Goal: Task Accomplishment & Management: Use online tool/utility

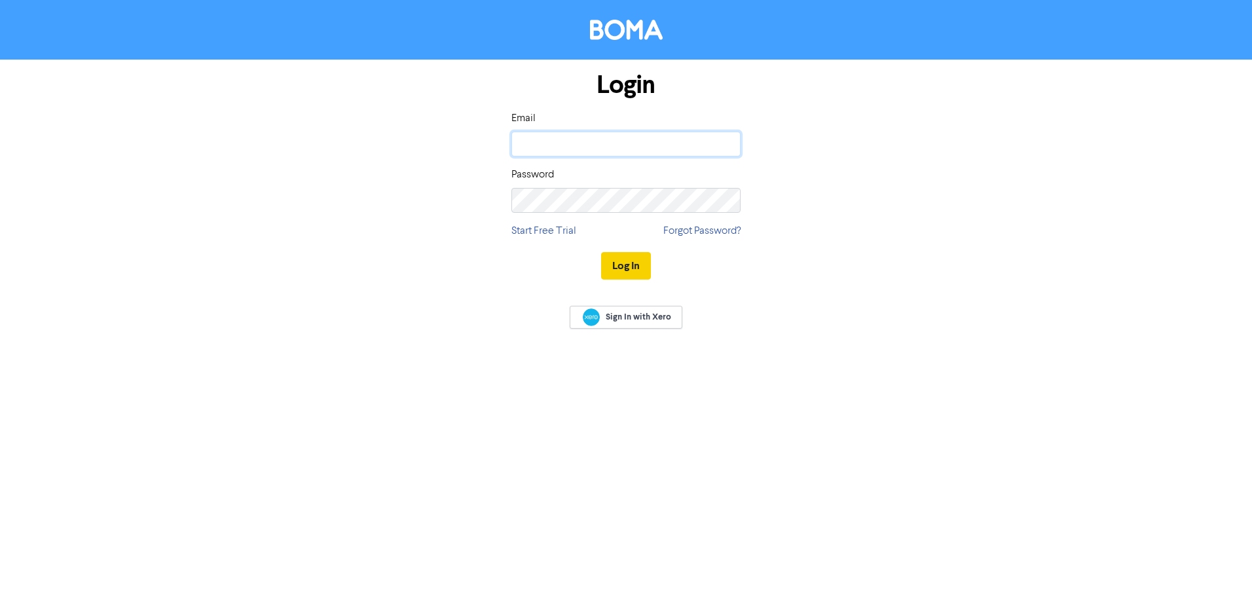
type input "[EMAIL_ADDRESS][DOMAIN_NAME]"
click at [635, 263] on button "Log In" at bounding box center [626, 266] width 50 height 28
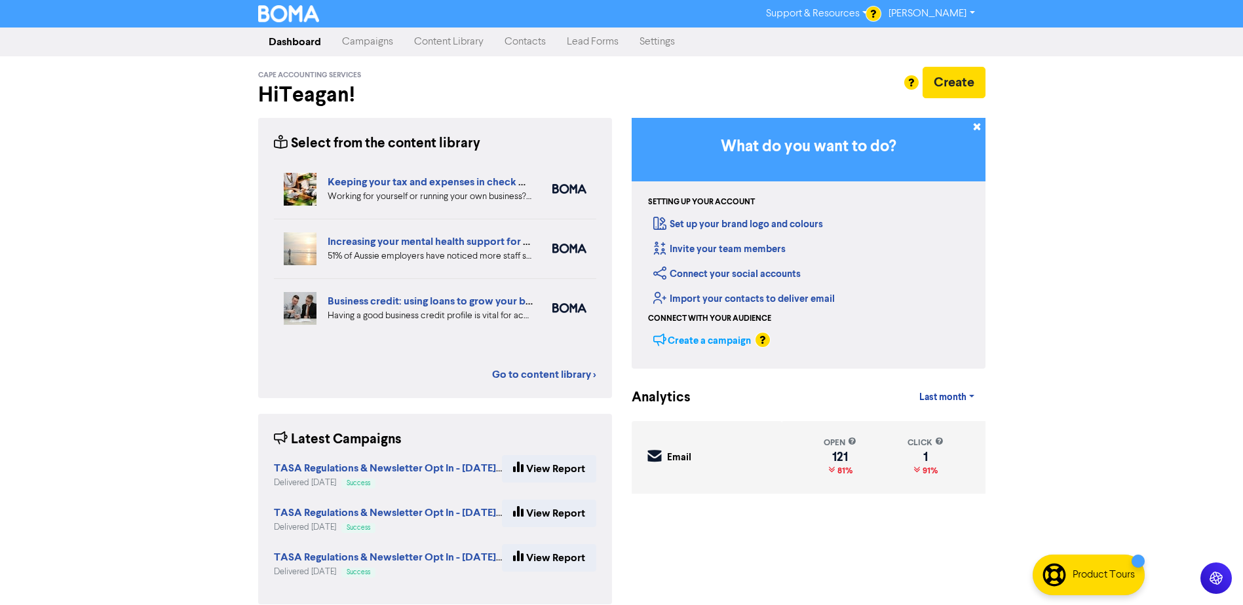
click at [706, 339] on div "Create a campaign" at bounding box center [702, 340] width 98 height 20
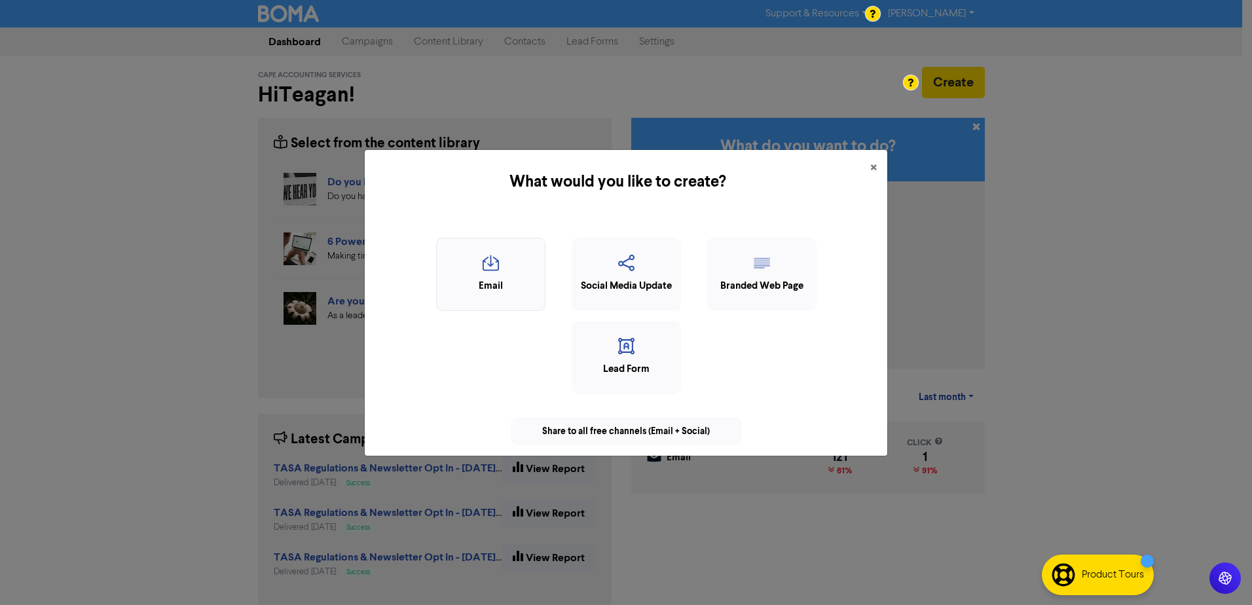
click at [482, 271] on icon "button" at bounding box center [490, 267] width 95 height 25
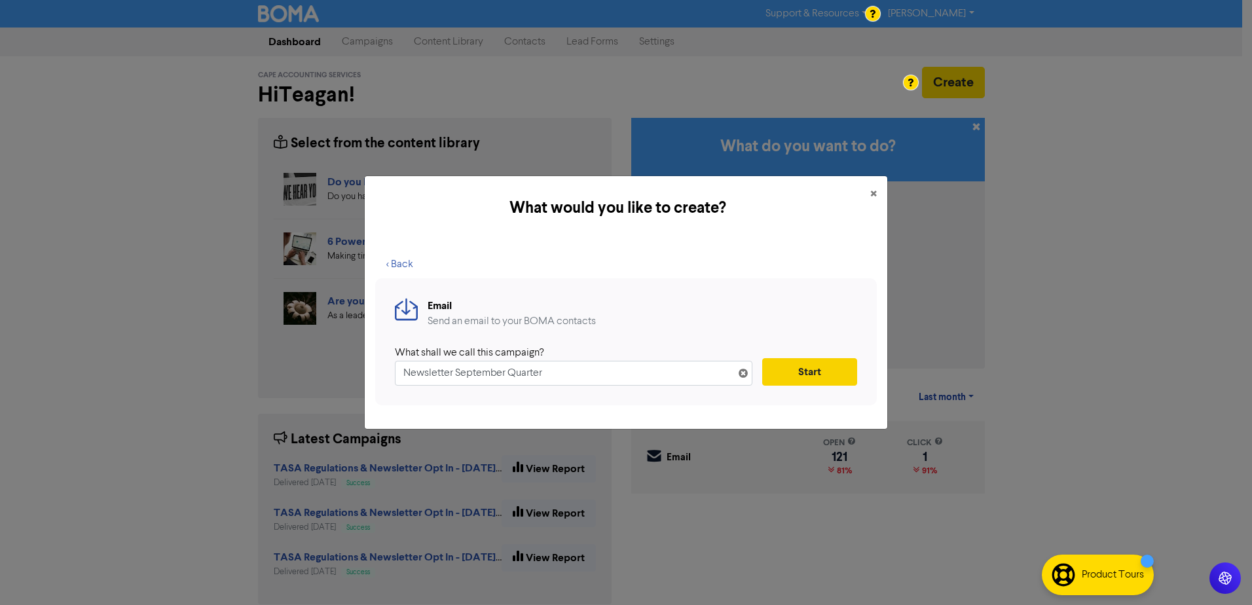
type input "Newsletter September Quarter"
click at [817, 371] on button "Start" at bounding box center [809, 372] width 95 height 28
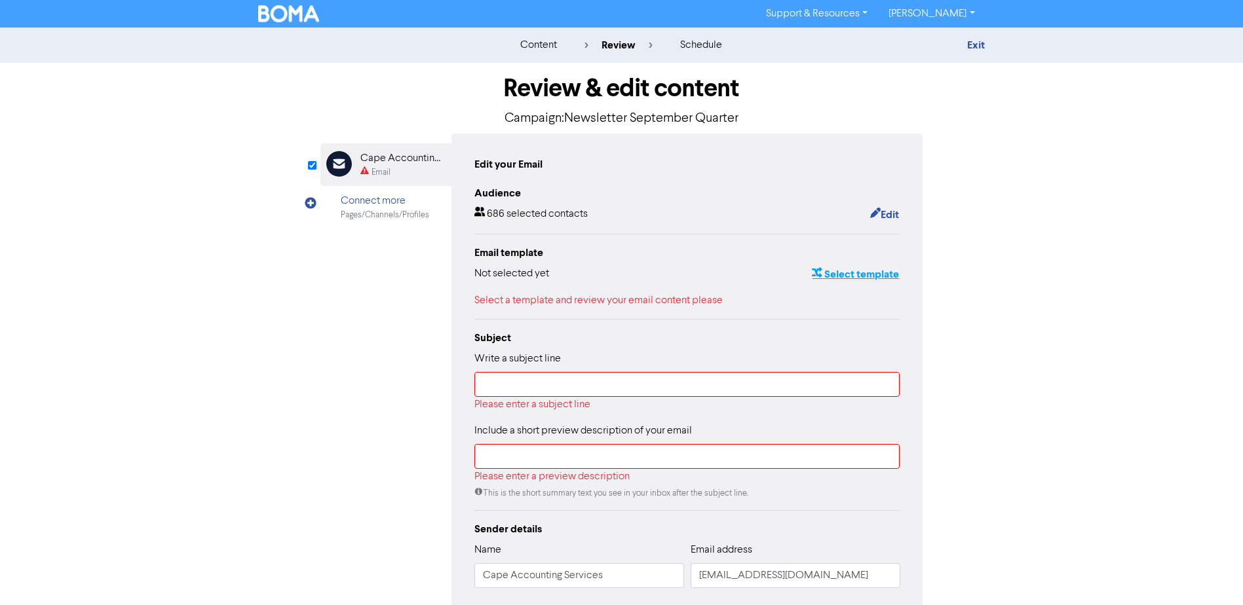
click at [880, 276] on button "Select template" at bounding box center [855, 274] width 88 height 17
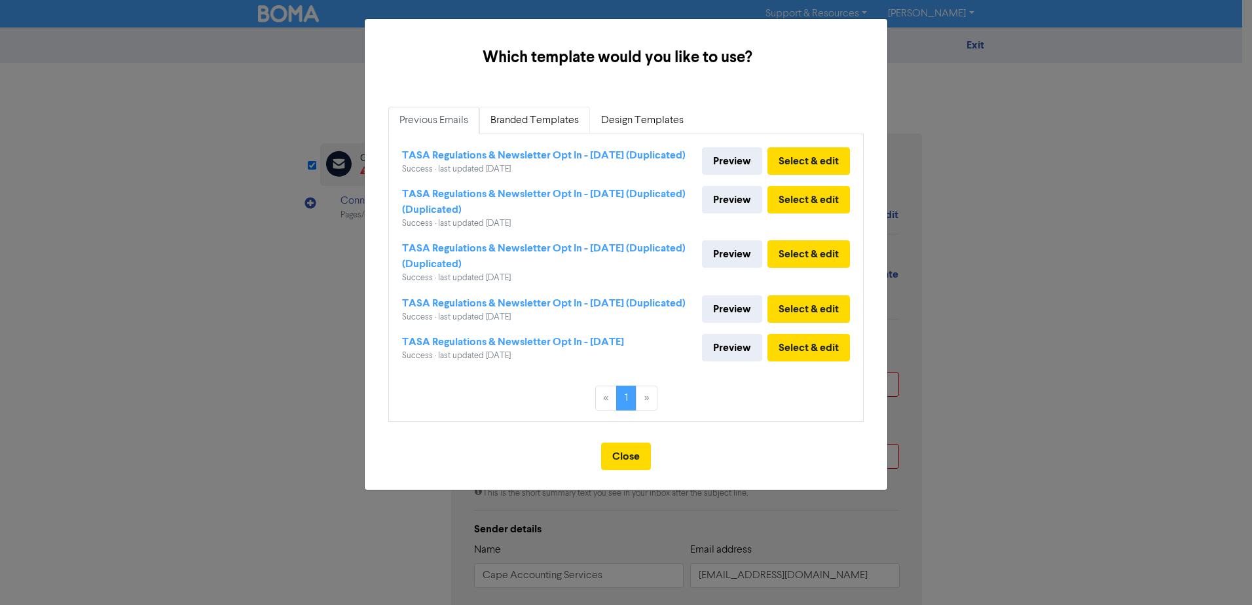
click at [540, 124] on link "Branded Templates" at bounding box center [534, 121] width 111 height 28
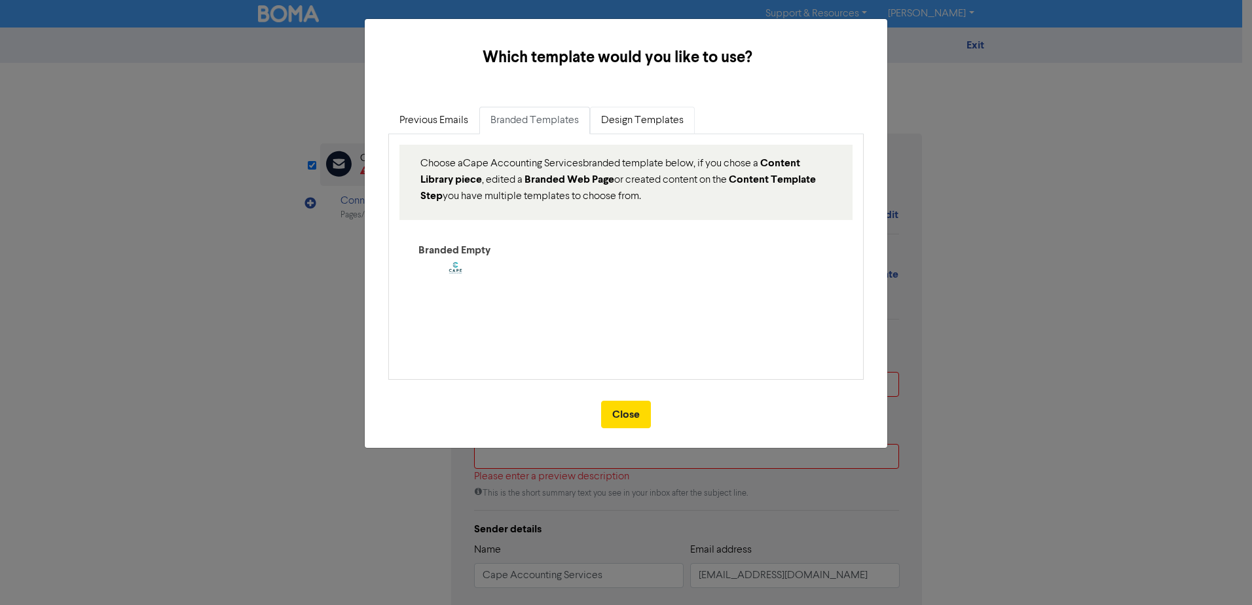
click at [666, 114] on link "Design Templates" at bounding box center [642, 121] width 105 height 28
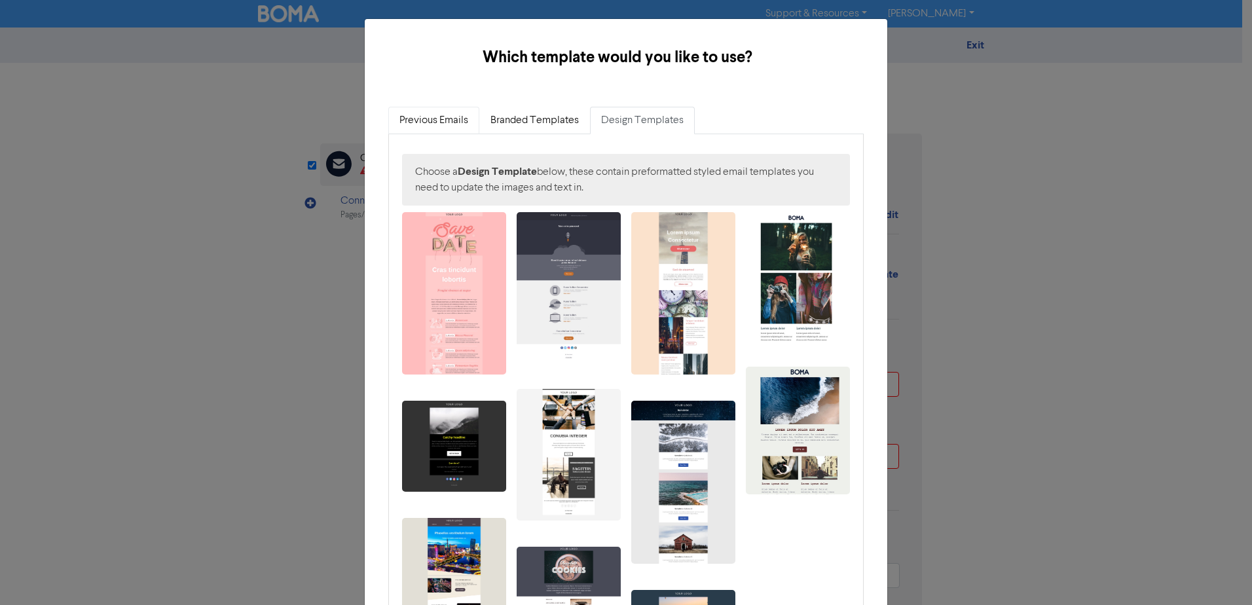
click at [425, 117] on link "Previous Emails" at bounding box center [433, 121] width 91 height 28
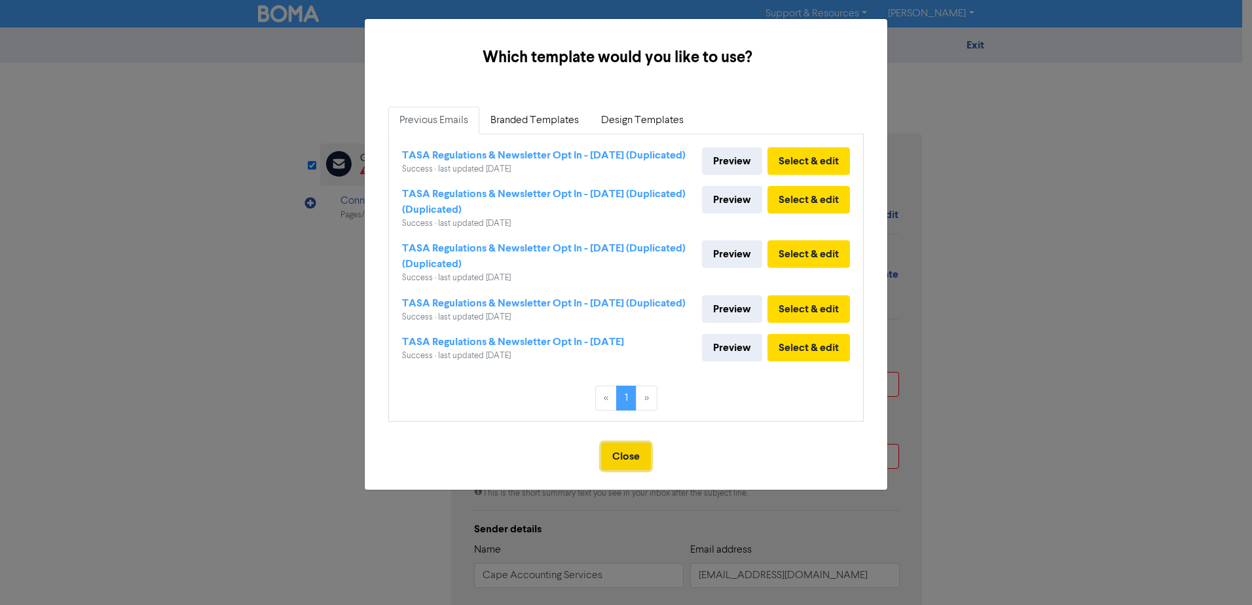
click at [633, 470] on button "Close" at bounding box center [626, 457] width 50 height 28
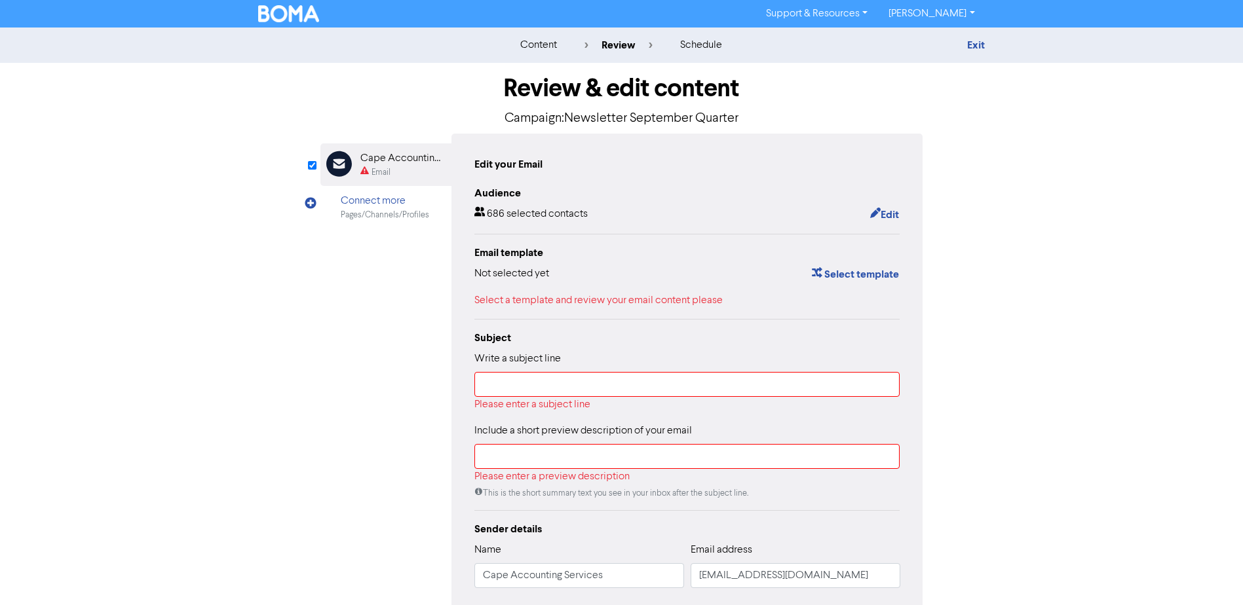
click at [375, 198] on div "Connect more" at bounding box center [385, 201] width 88 height 16
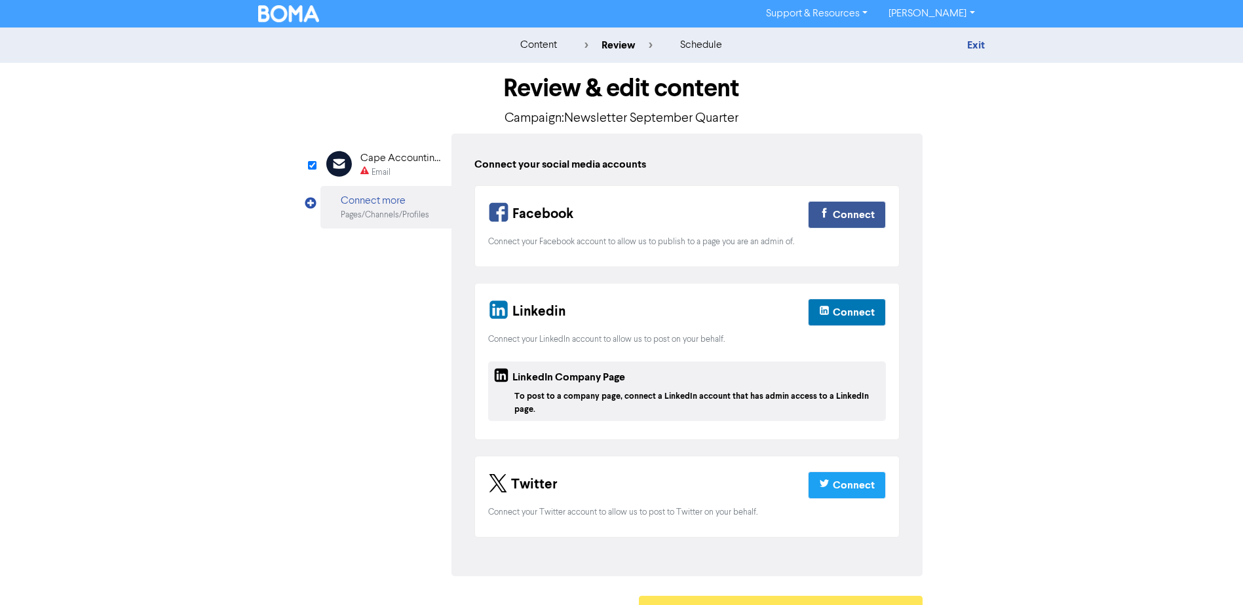
click at [357, 160] on div "Email Created with Sketch. Cape Accounting Services Email" at bounding box center [385, 164] width 131 height 43
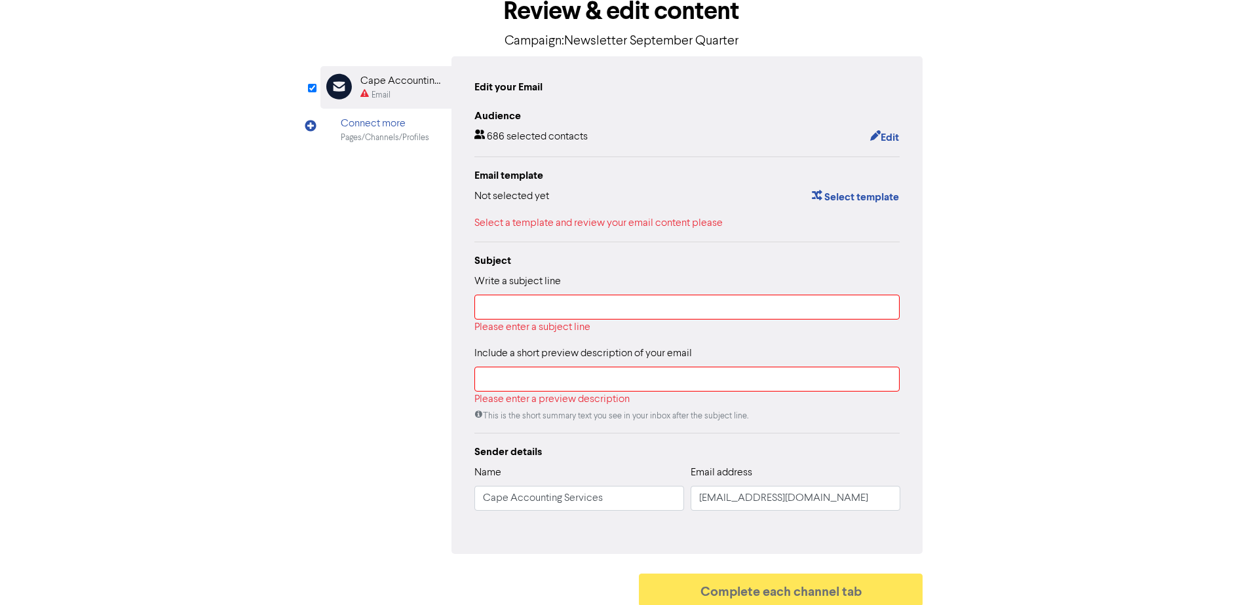
scroll to position [86, 0]
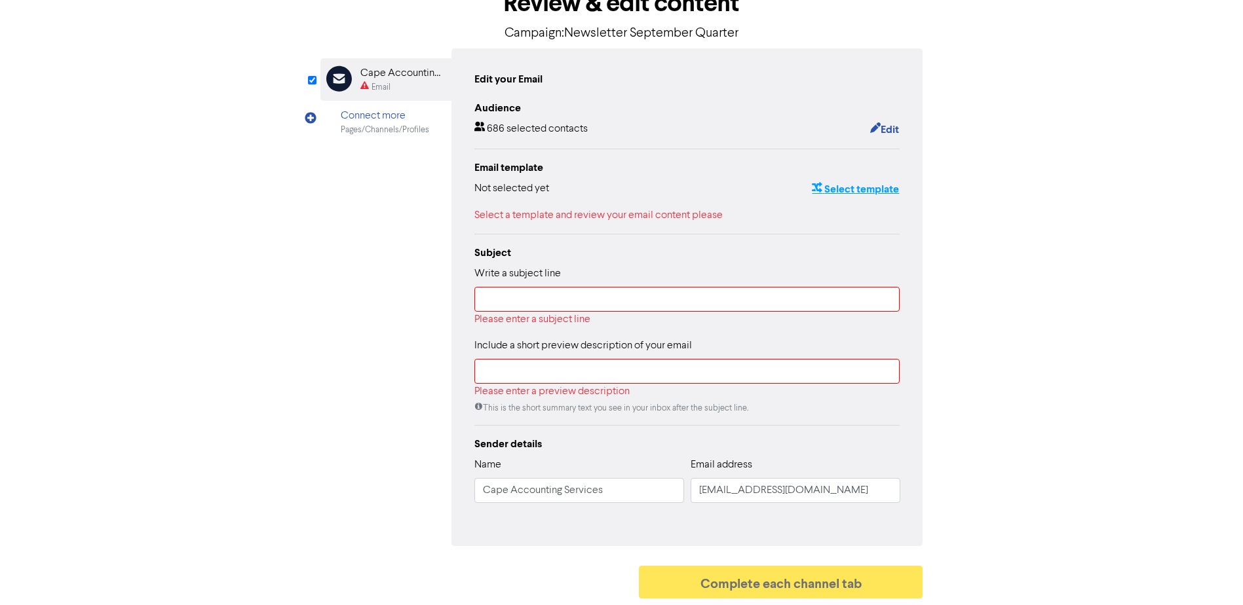
click at [859, 188] on button "Select template" at bounding box center [855, 189] width 88 height 17
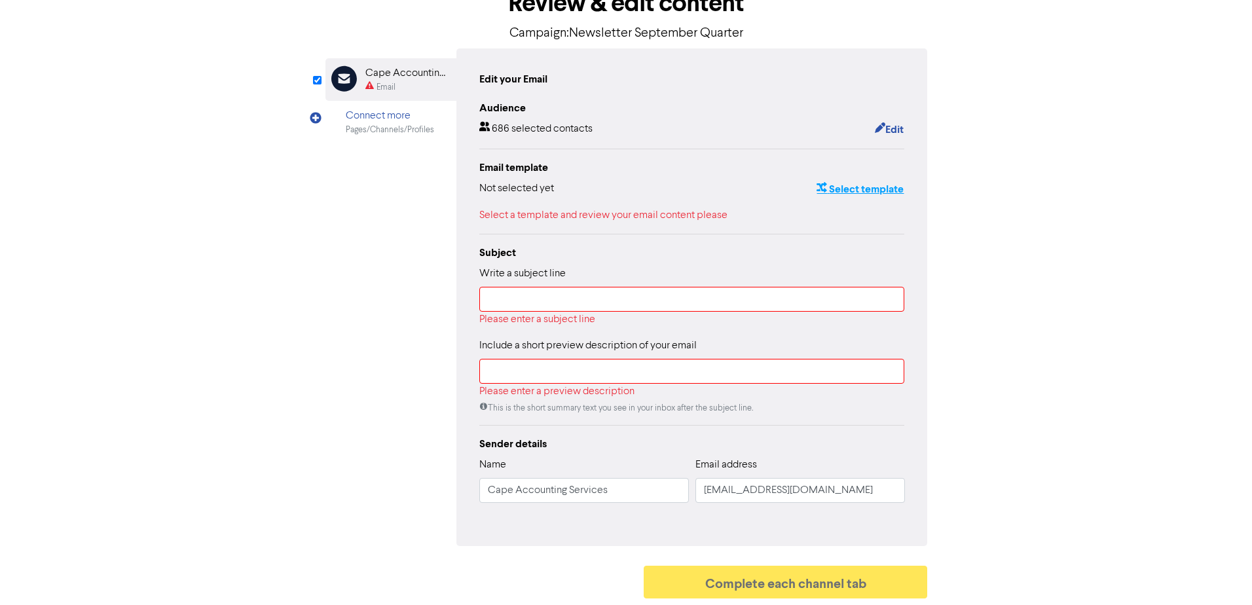
scroll to position [0, 0]
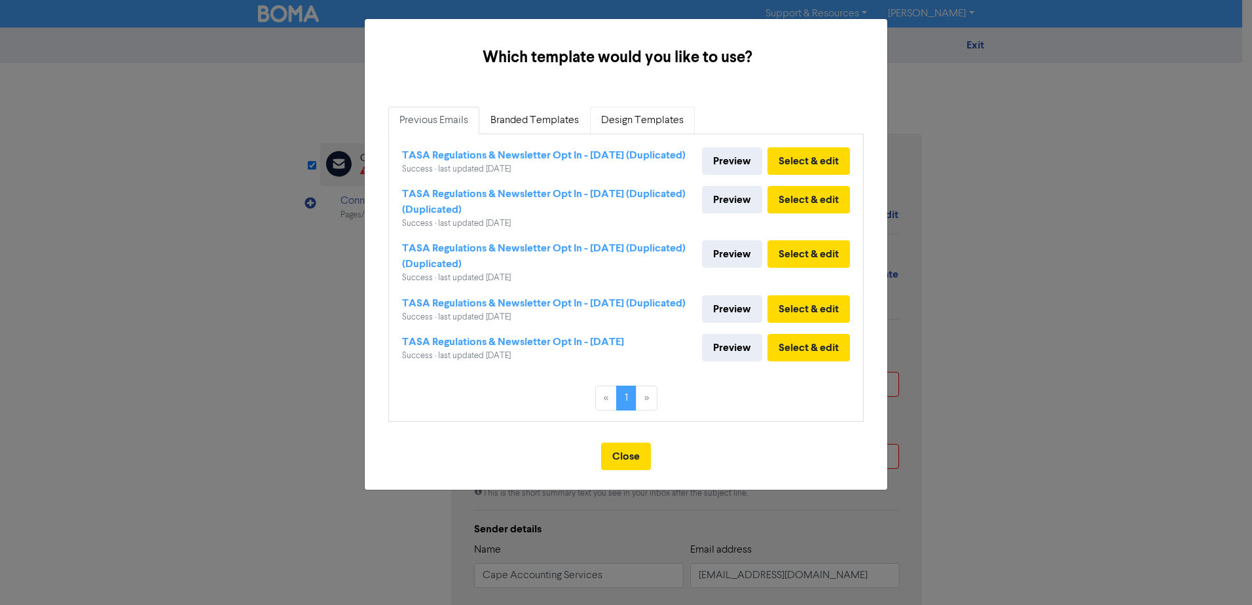
click at [648, 116] on link "Design Templates" at bounding box center [642, 121] width 105 height 28
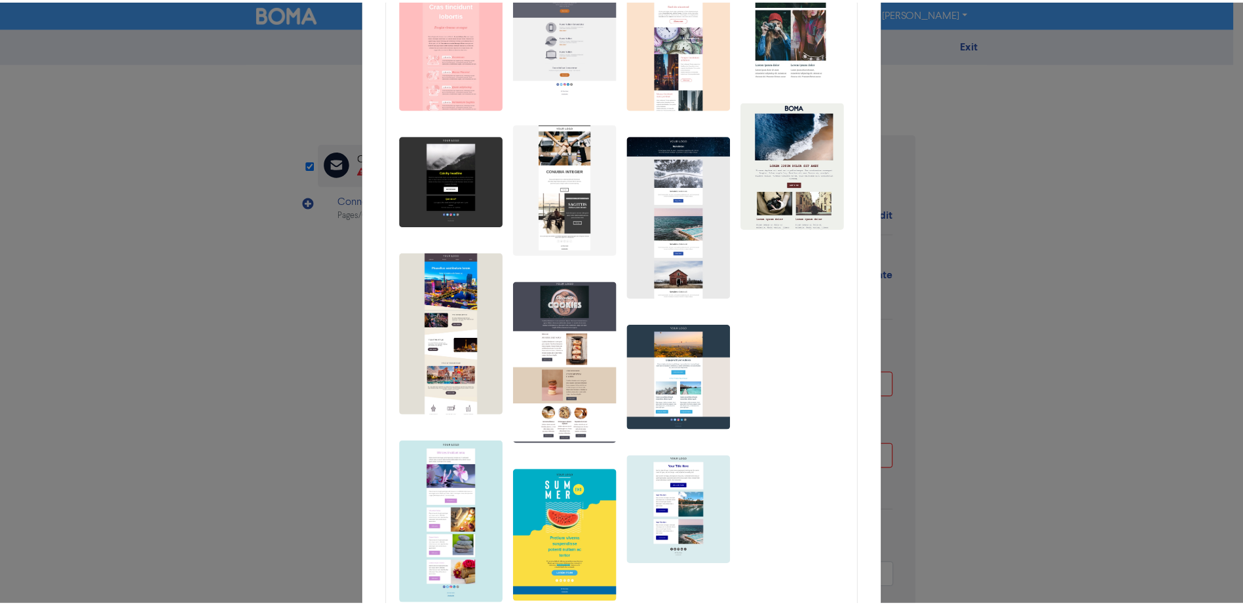
scroll to position [386, 0]
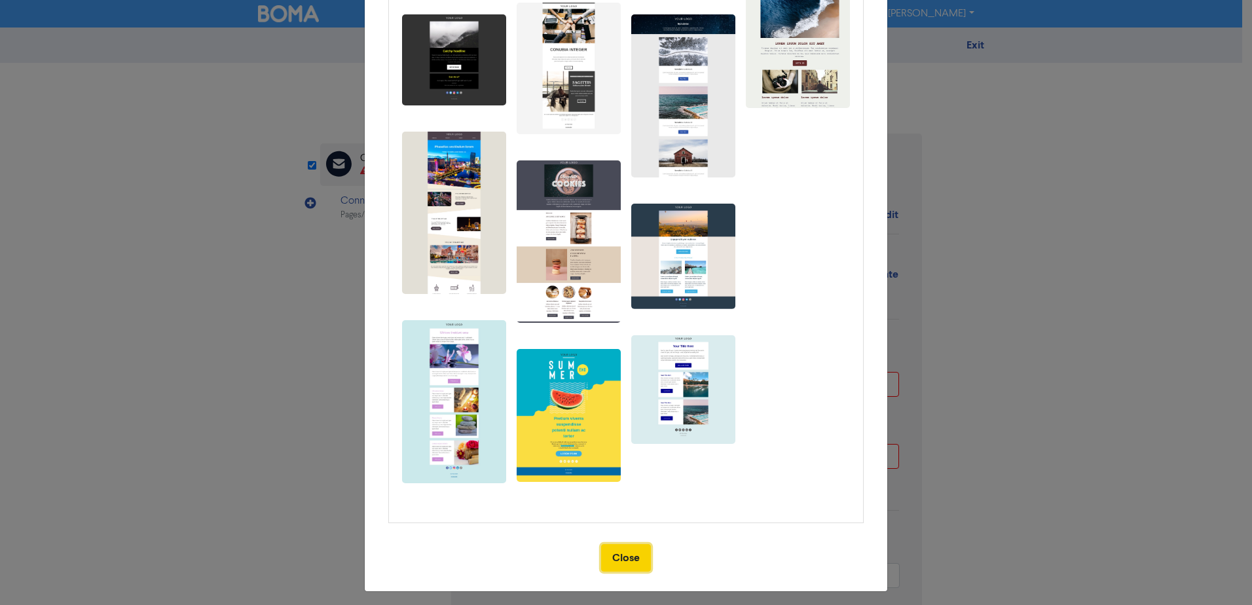
click at [616, 553] on button "Close" at bounding box center [626, 558] width 50 height 28
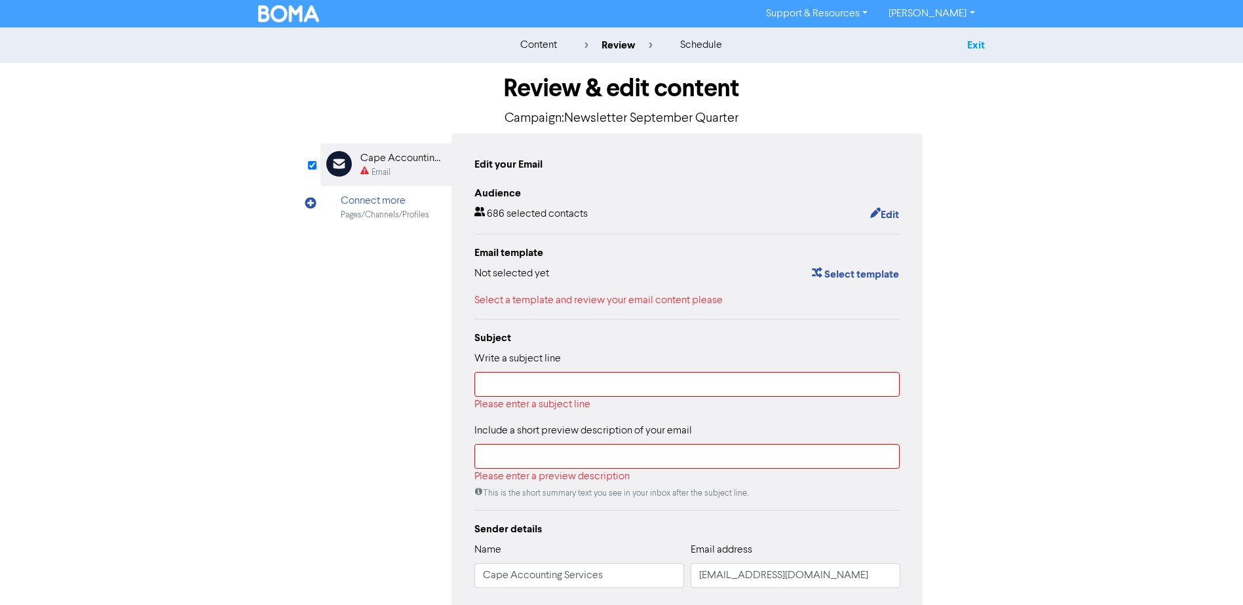
click at [971, 48] on link "Exit" at bounding box center [976, 45] width 18 height 13
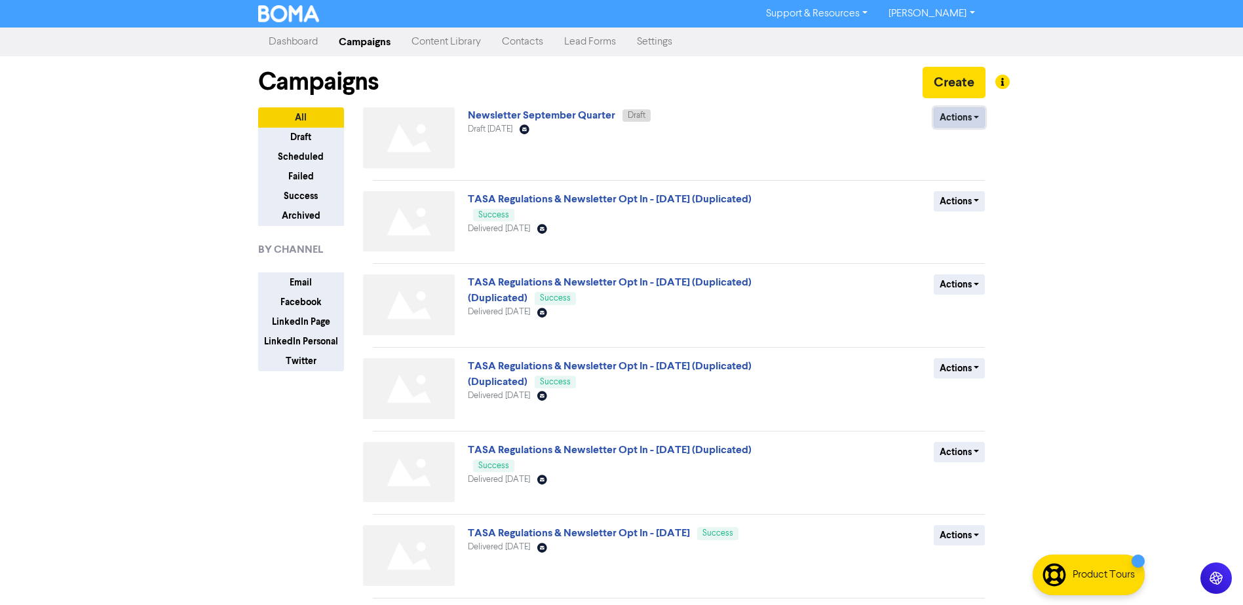
click at [973, 119] on button "Actions" at bounding box center [959, 117] width 52 height 20
click at [463, 39] on link "Content Library" at bounding box center [446, 42] width 90 height 26
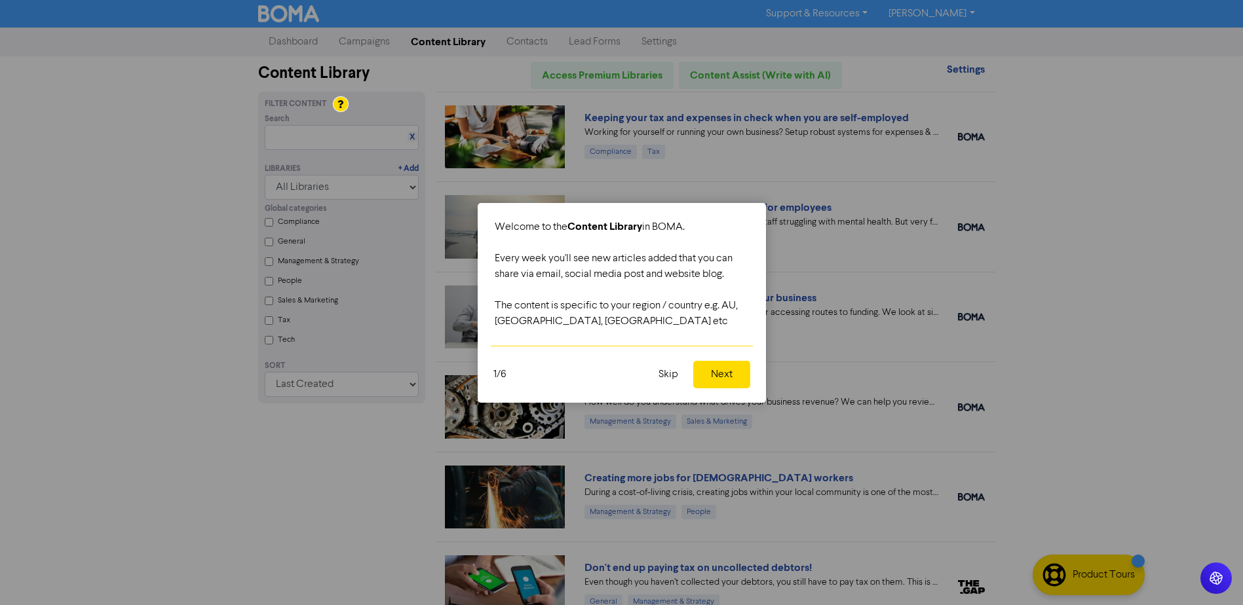
click at [733, 371] on button "Next" at bounding box center [721, 375] width 57 height 28
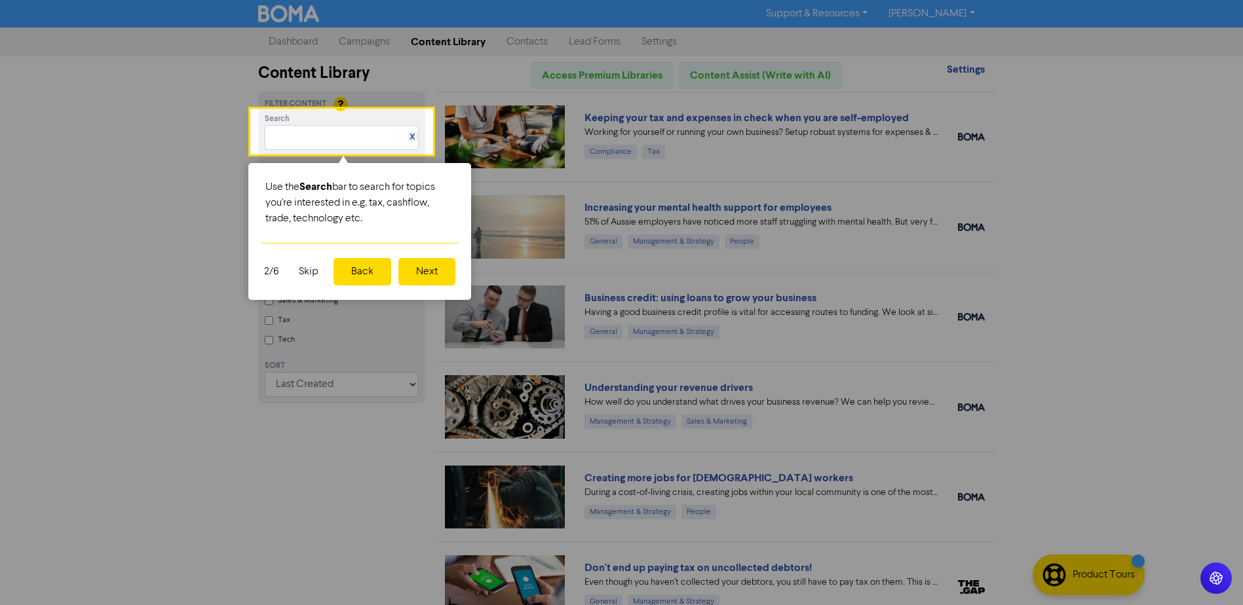
click at [430, 270] on button "Next" at bounding box center [426, 272] width 57 height 28
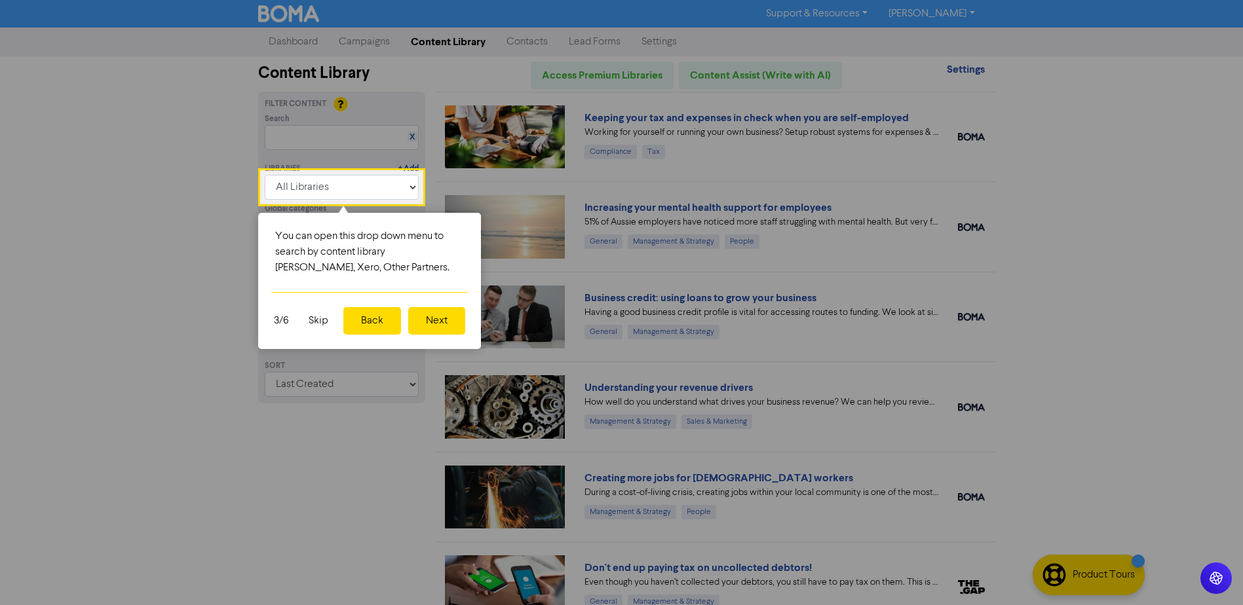
click at [432, 323] on button "Next" at bounding box center [436, 321] width 57 height 28
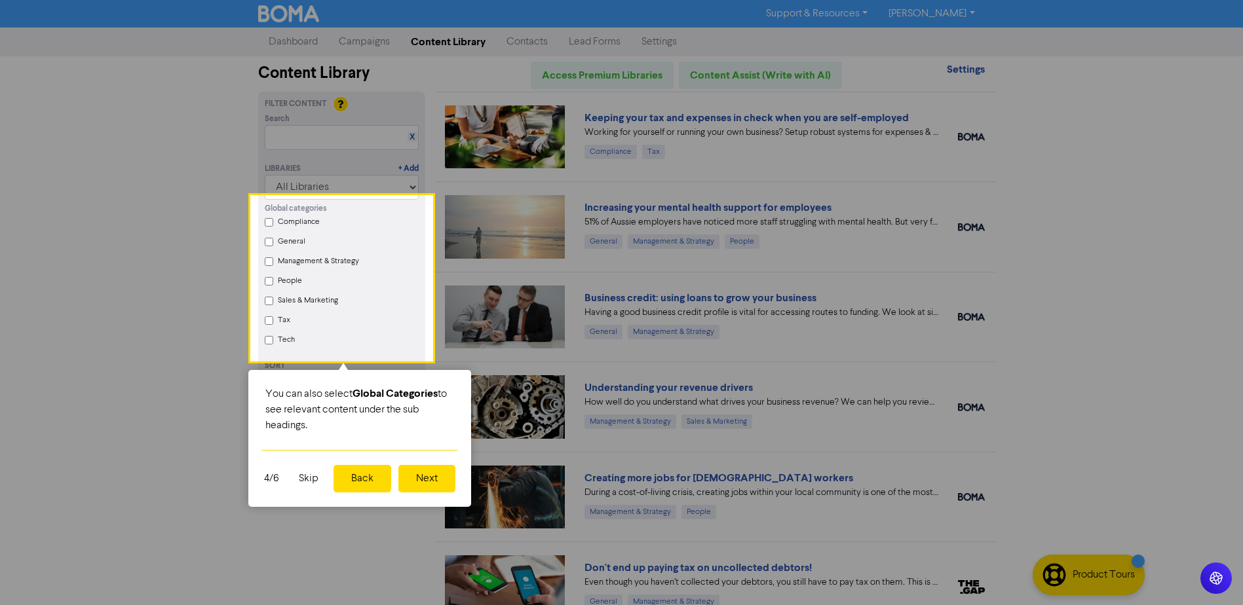
click at [432, 481] on button "Next" at bounding box center [426, 479] width 57 height 28
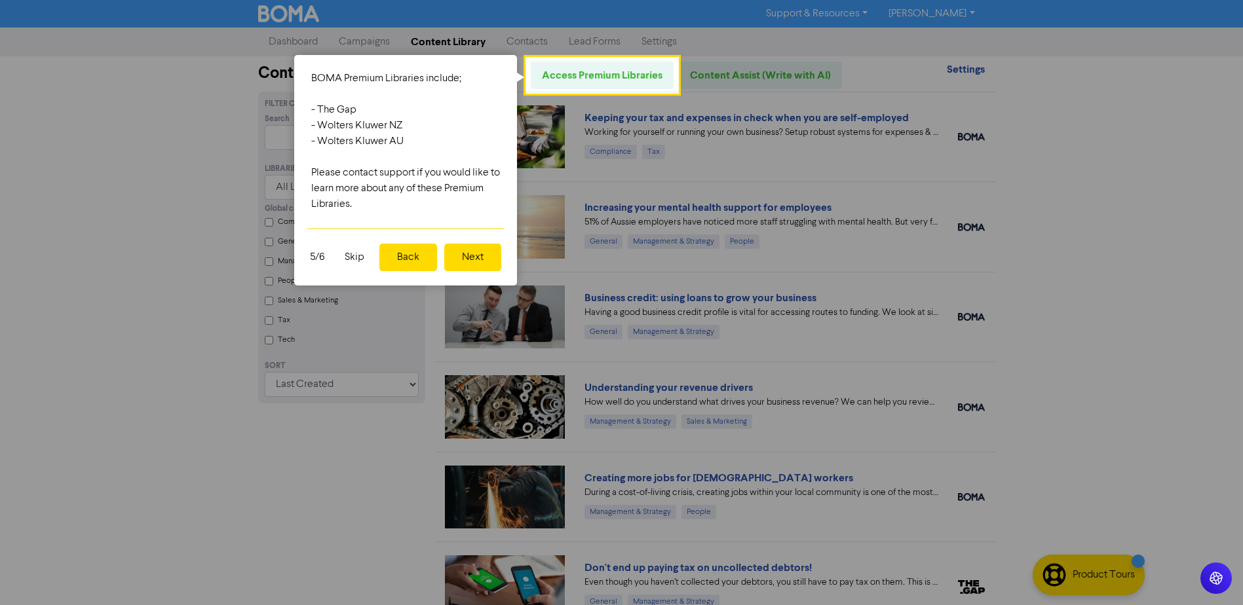
click at [480, 257] on button "Next" at bounding box center [472, 258] width 57 height 28
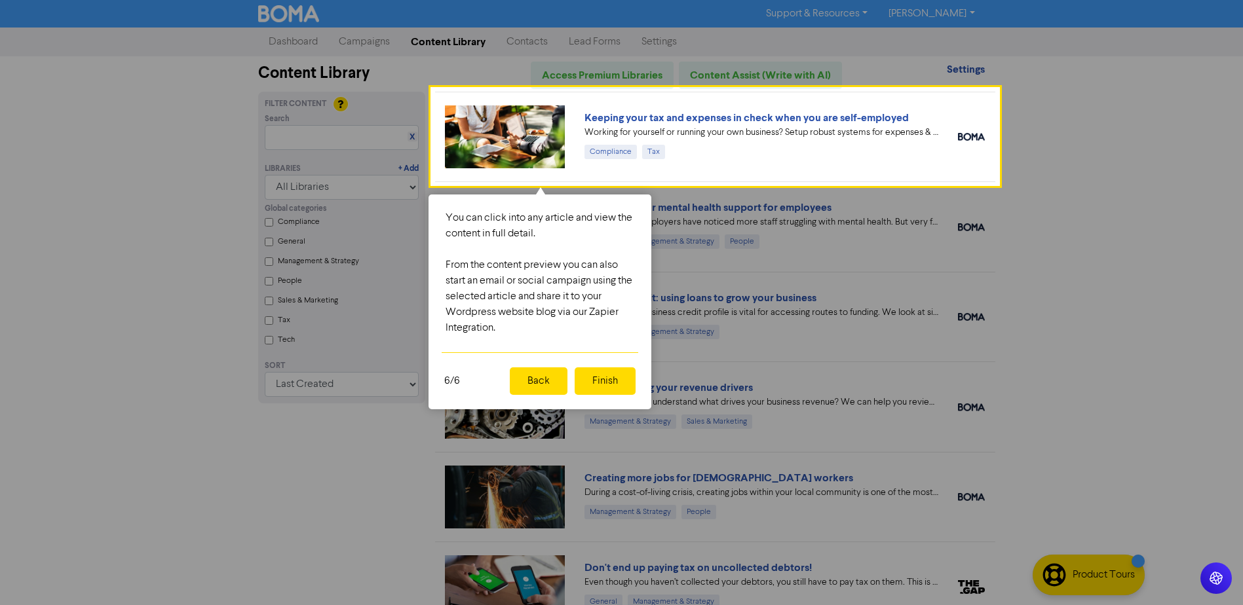
click at [612, 377] on button "Finish" at bounding box center [604, 381] width 61 height 28
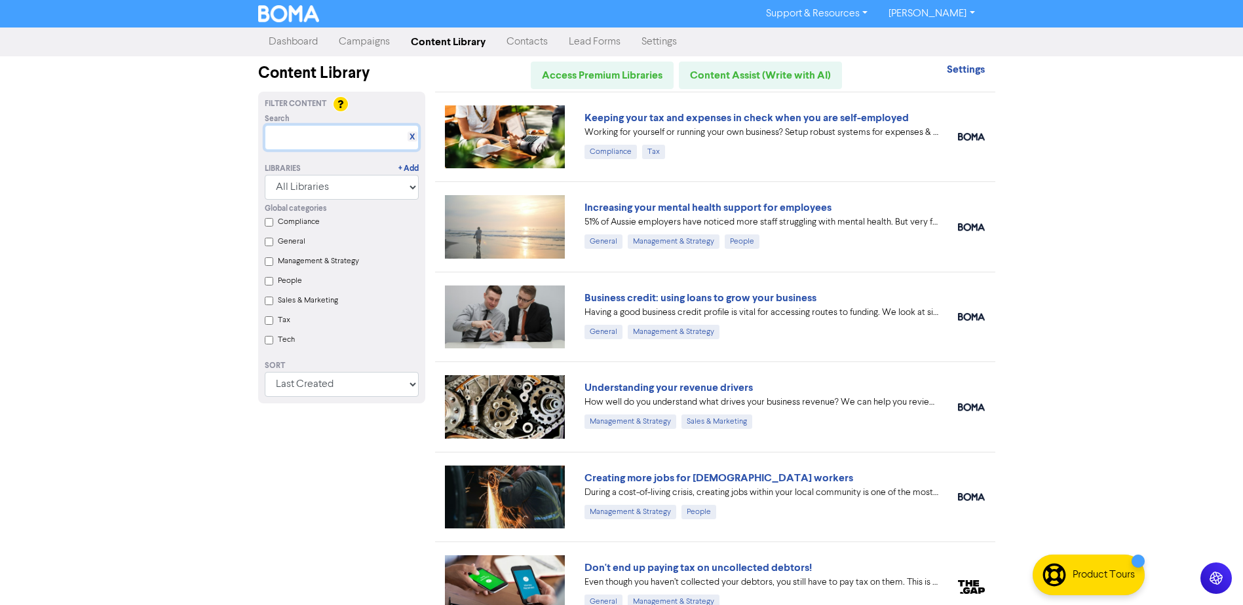
click at [329, 134] on input "text" at bounding box center [342, 137] width 154 height 25
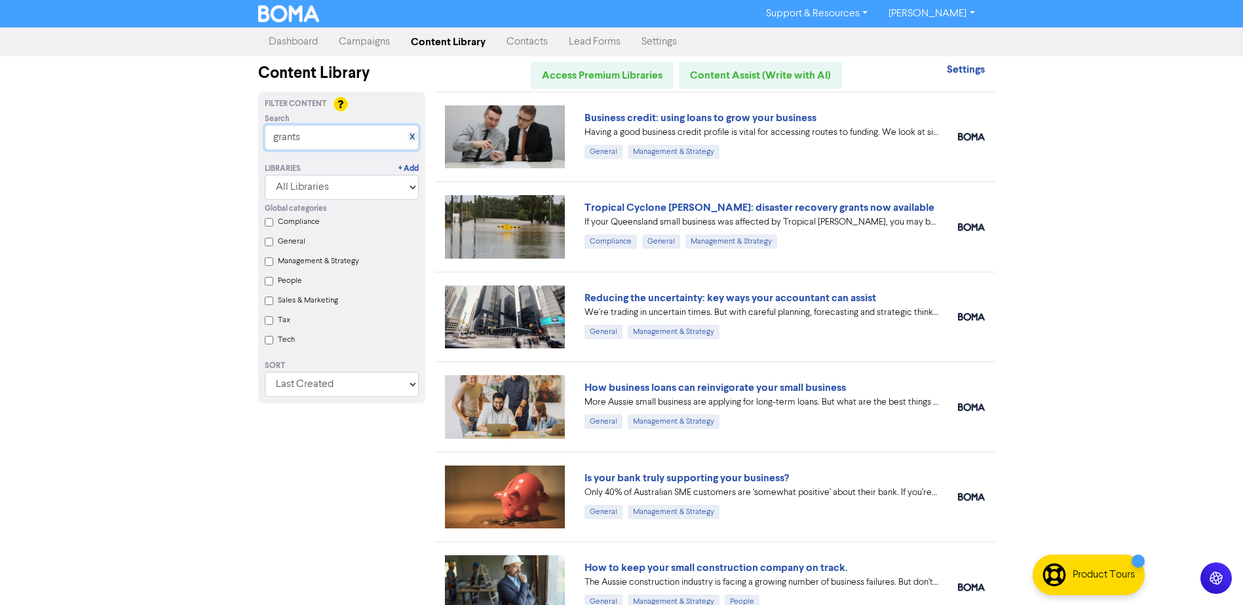
drag, startPoint x: 315, startPoint y: 145, endPoint x: 206, endPoint y: 145, distance: 108.7
click at [229, 145] on div "Support & Resources Video Tutorials FAQ & Guides Marketing Education [PERSON_NA…" at bounding box center [621, 302] width 1243 height 605
type input "d"
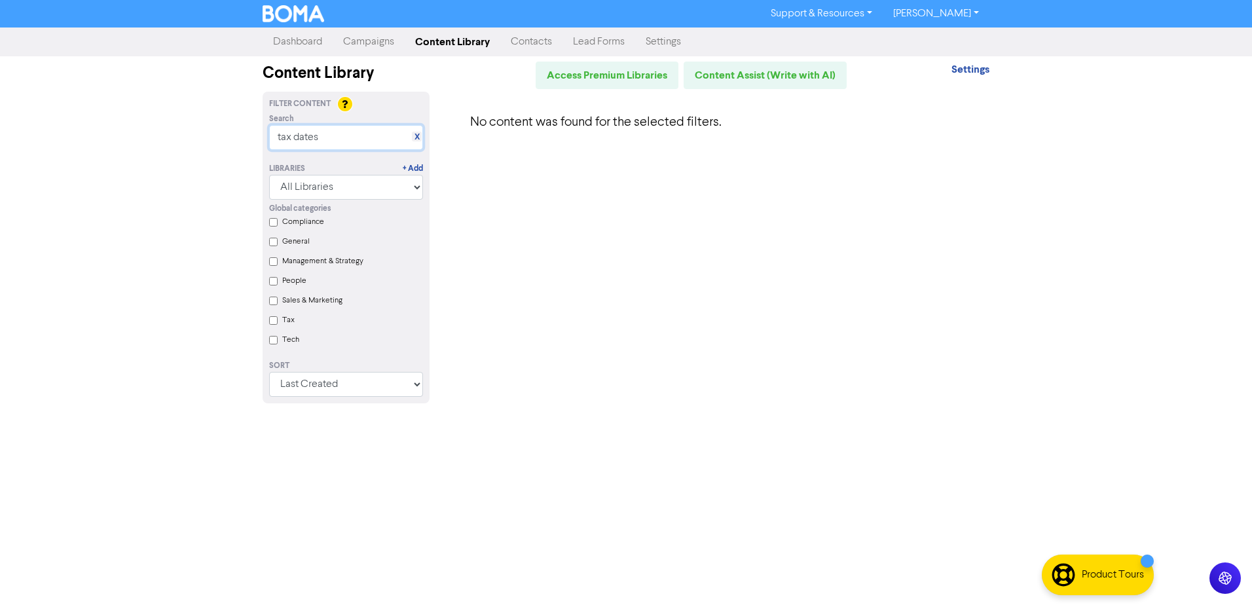
drag, startPoint x: 346, startPoint y: 132, endPoint x: 166, endPoint y: 155, distance: 181.5
click at [174, 155] on div "Support & Resources Video Tutorials FAQ & Guides Marketing Education [PERSON_NA…" at bounding box center [626, 302] width 1252 height 605
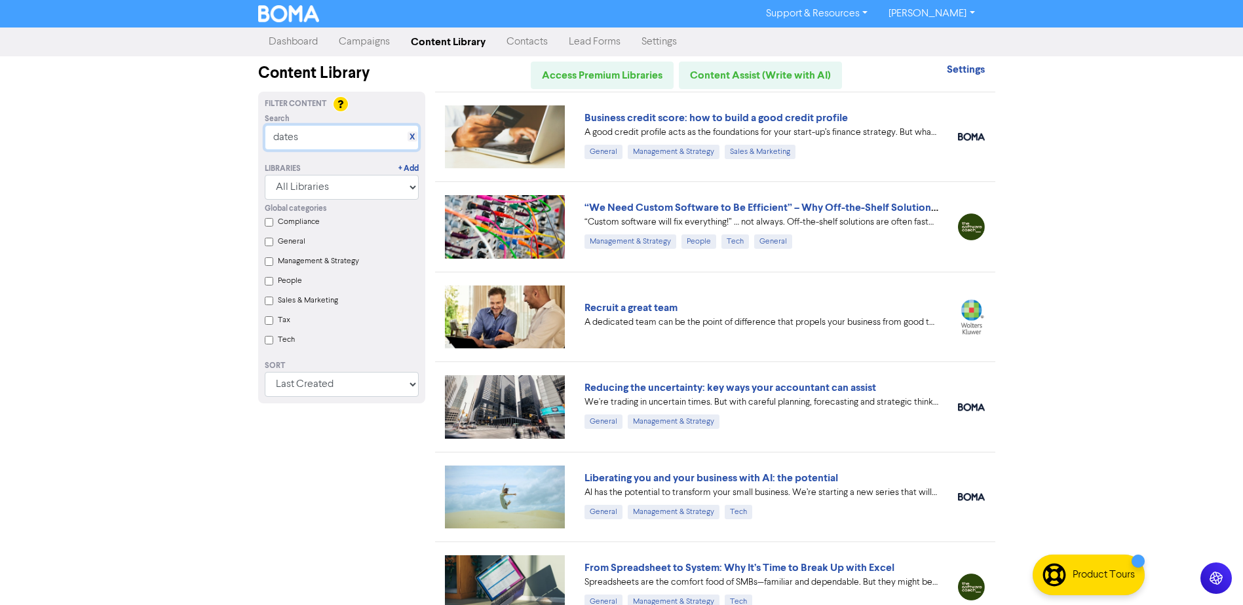
type input "dates"
click at [293, 38] on link "Dashboard" at bounding box center [293, 42] width 70 height 26
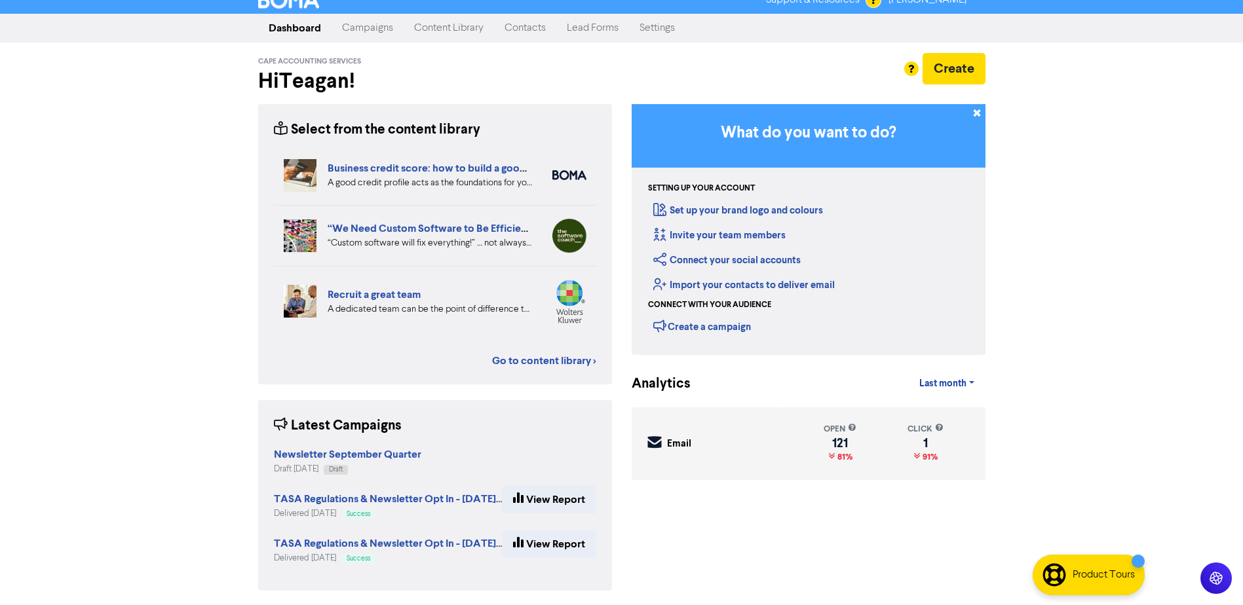
scroll to position [15, 0]
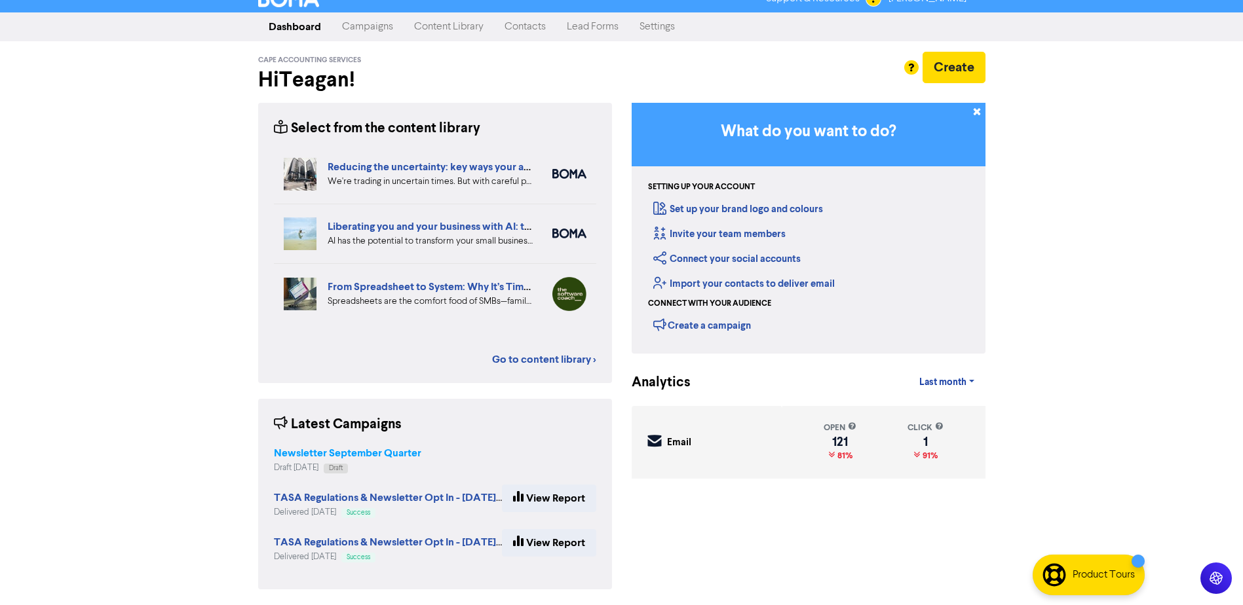
click at [326, 450] on strong "Newsletter September Quarter" at bounding box center [347, 453] width 147 height 13
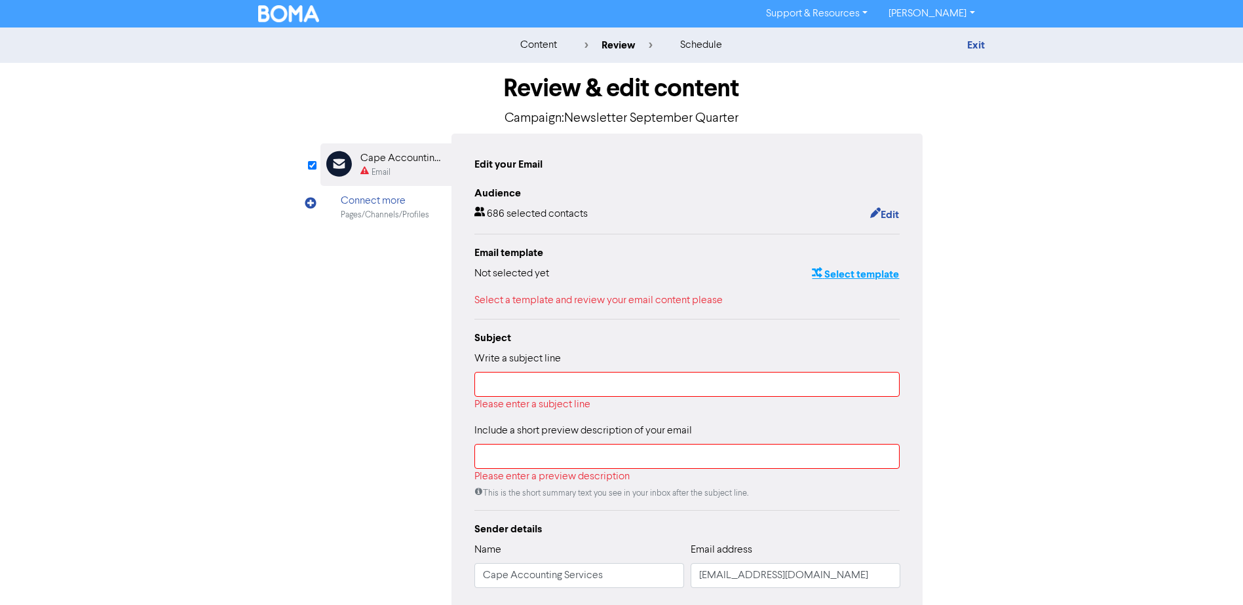
click at [863, 278] on button "Select template" at bounding box center [855, 274] width 88 height 17
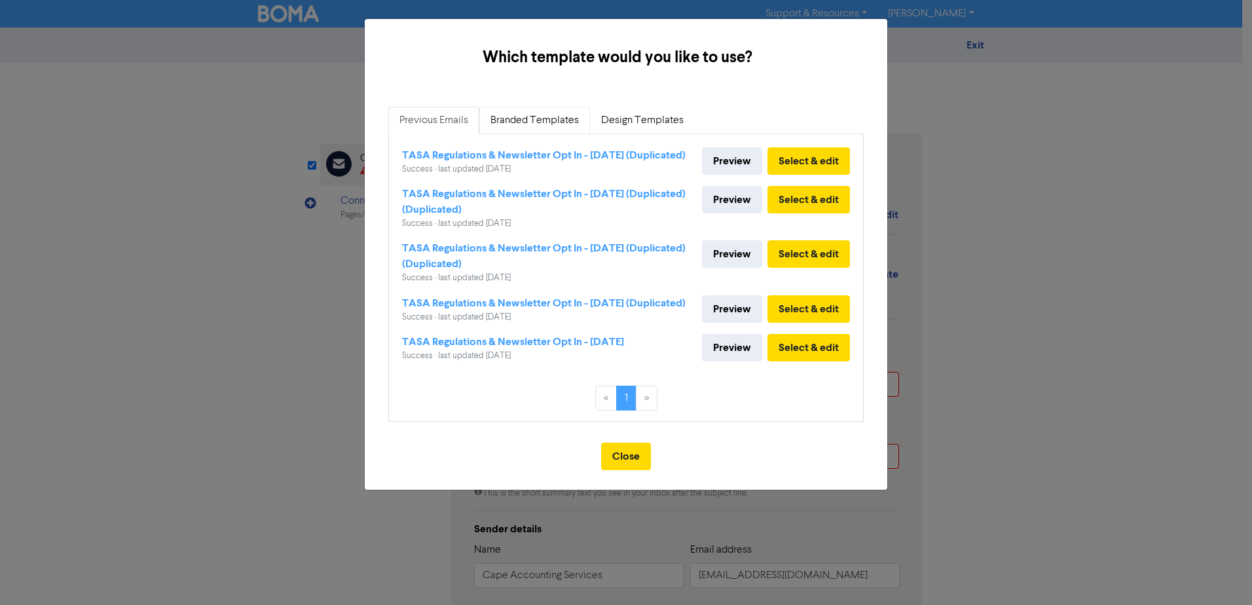
click at [561, 121] on link "Branded Templates" at bounding box center [534, 121] width 111 height 28
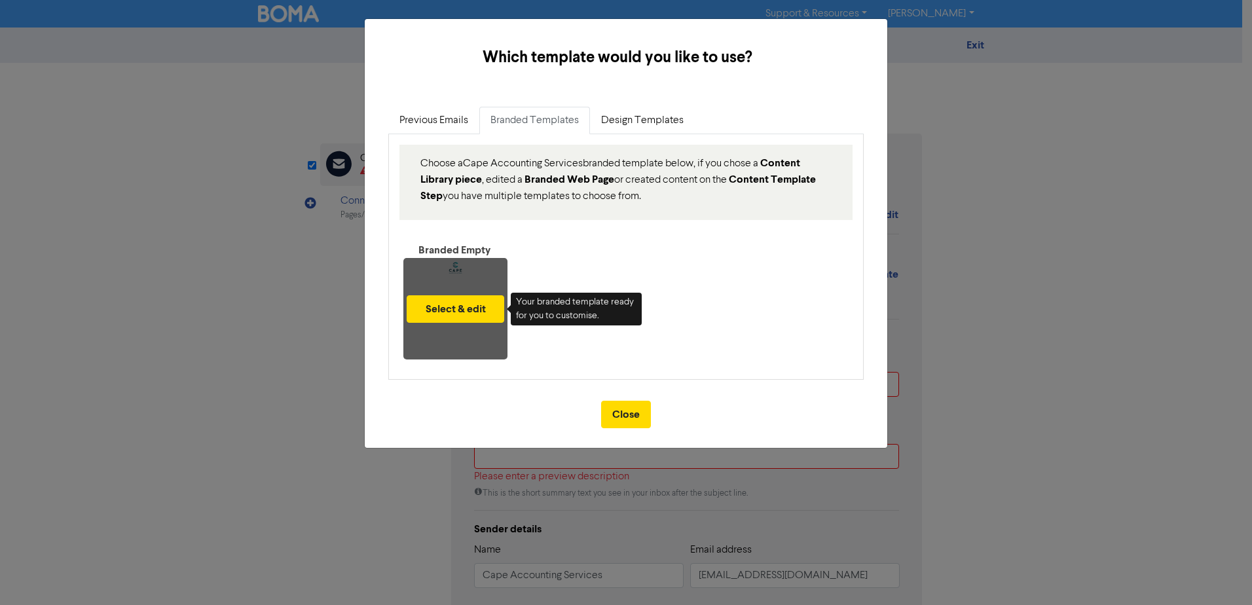
click at [461, 265] on div "Select & edit" at bounding box center [455, 309] width 104 height 102
click at [457, 316] on button "Select & edit" at bounding box center [456, 309] width 98 height 28
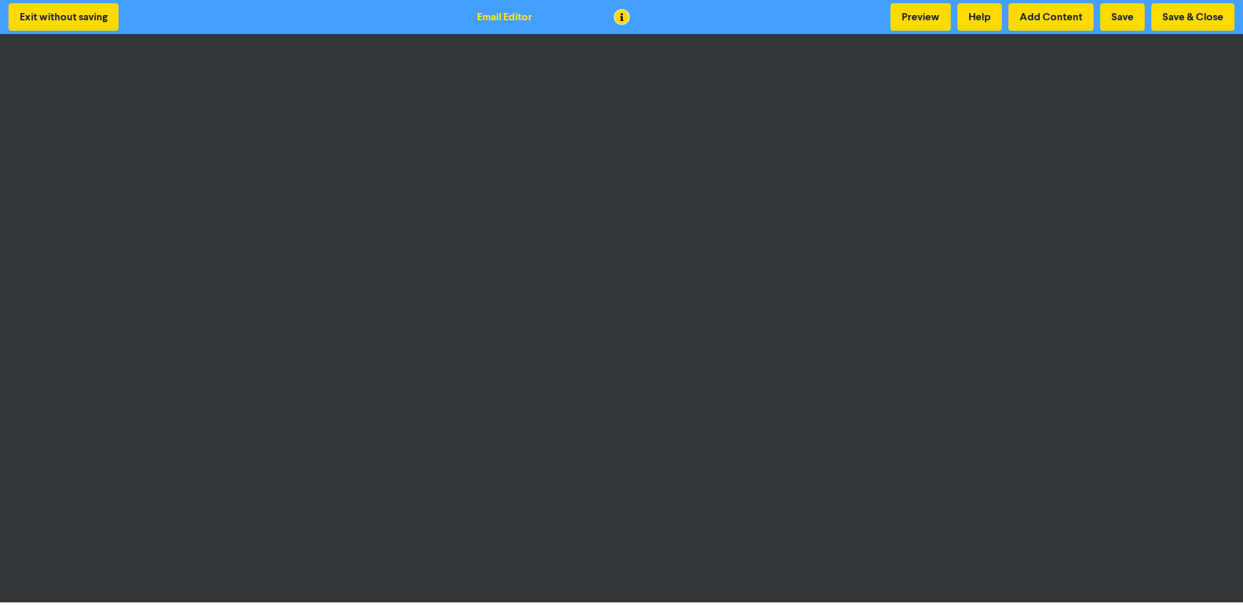
scroll to position [1, 0]
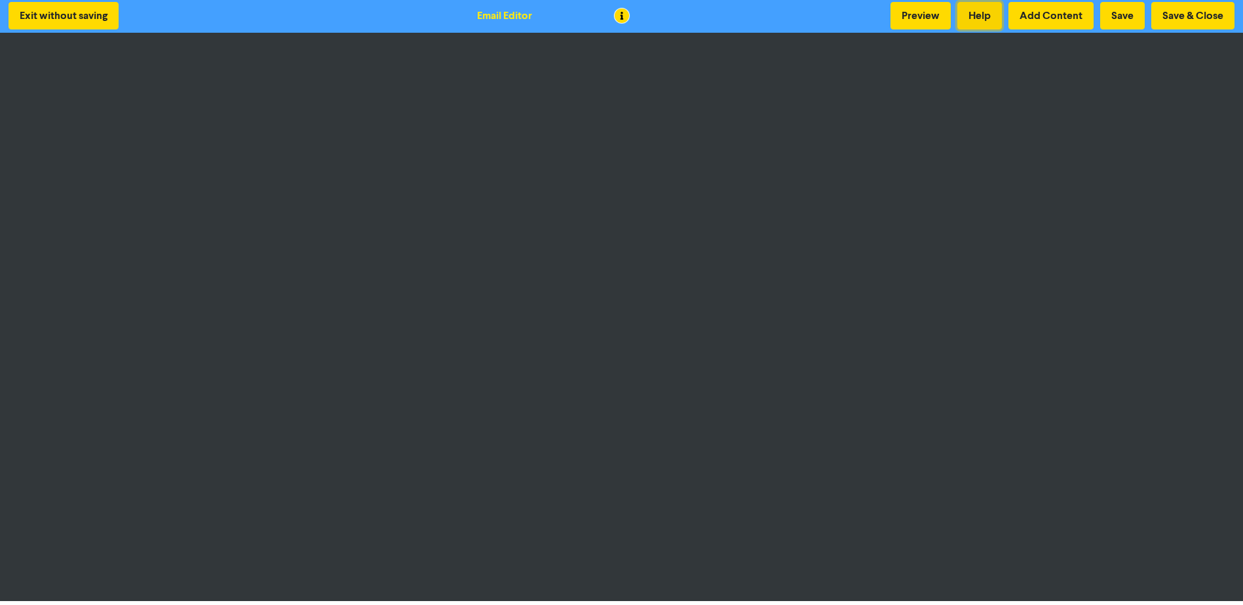
click at [982, 19] on button "Help" at bounding box center [979, 16] width 45 height 28
click at [1204, 27] on button "Save & Close" at bounding box center [1192, 16] width 83 height 28
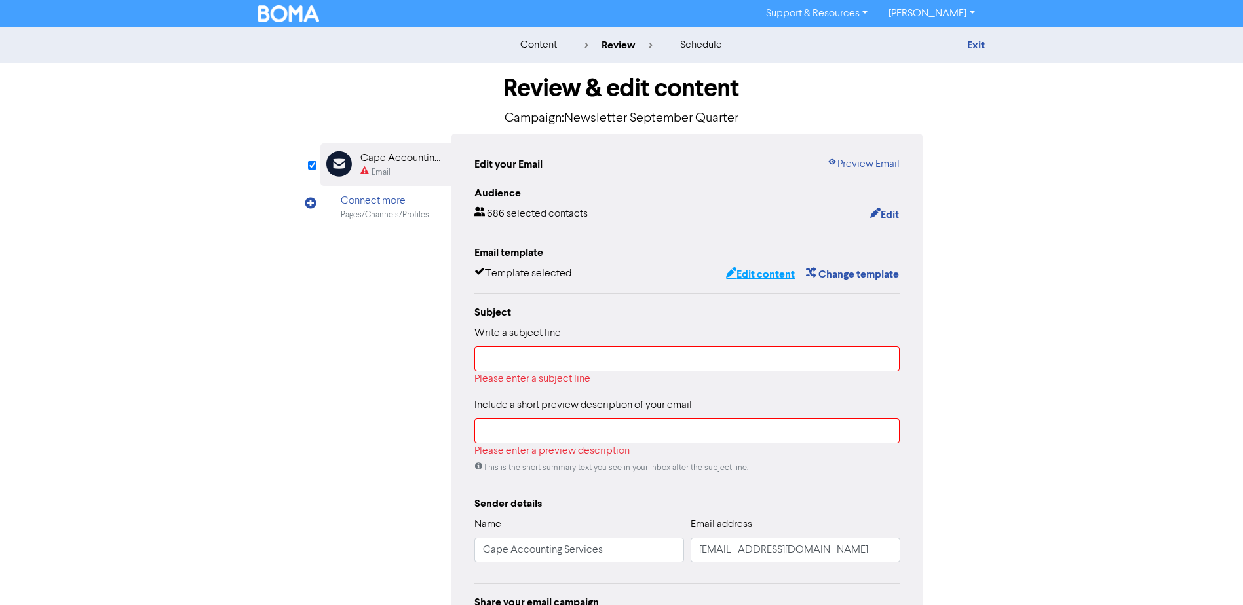
click at [748, 276] on button "Edit content" at bounding box center [760, 274] width 70 height 17
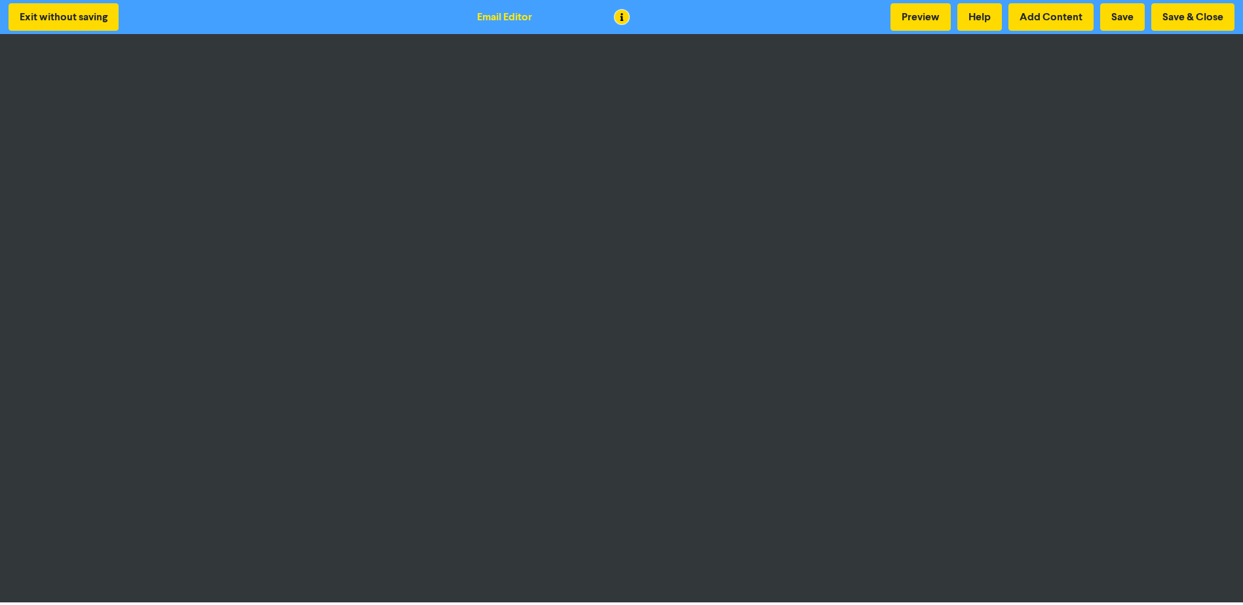
scroll to position [1, 0]
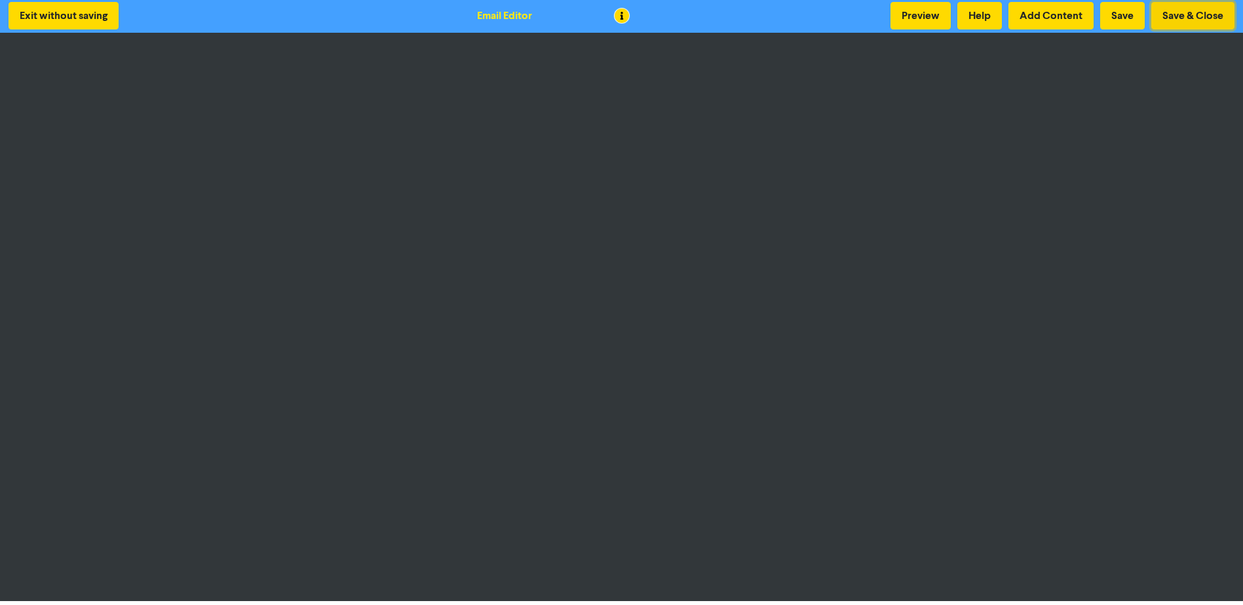
click at [1208, 11] on button "Save & Close" at bounding box center [1192, 16] width 83 height 28
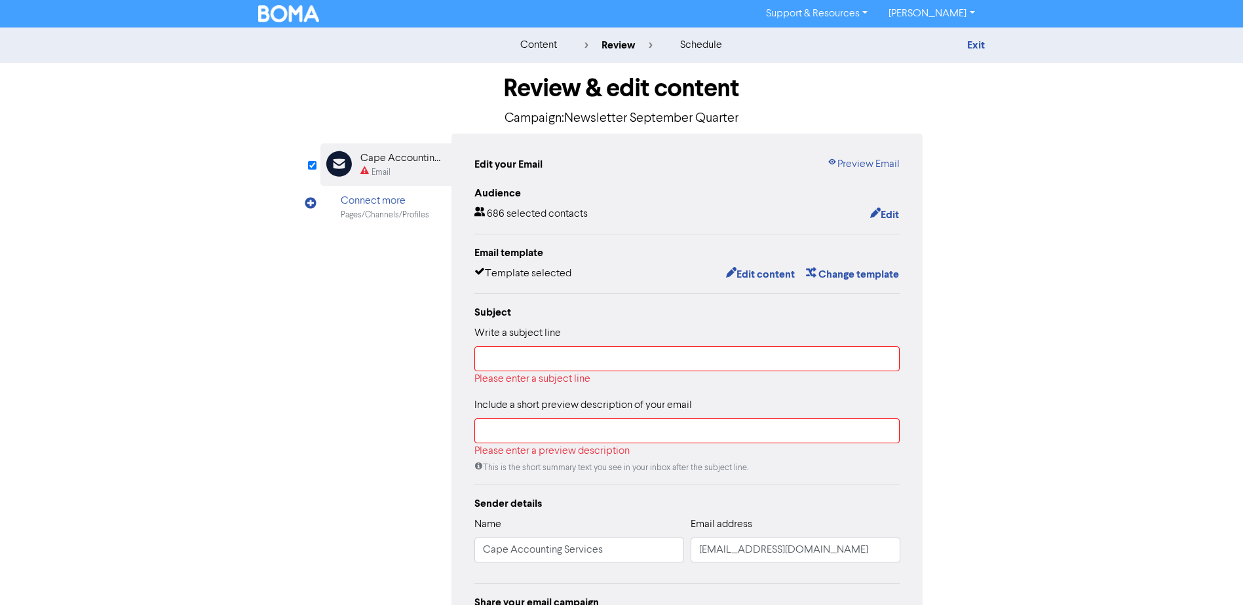
click at [1089, 231] on div "content review schedule Exit Review & edit content Campaign: Newsletter Septemb…" at bounding box center [621, 386] width 1243 height 716
click at [981, 41] on link "Exit" at bounding box center [976, 45] width 18 height 13
